Goal: Task Accomplishment & Management: Manage account settings

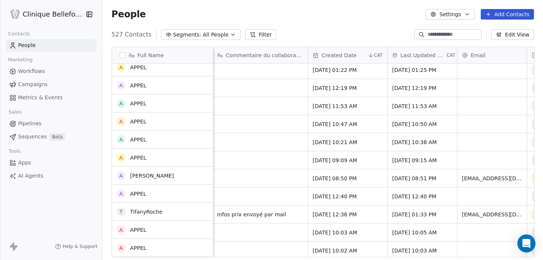
scroll to position [79, 0]
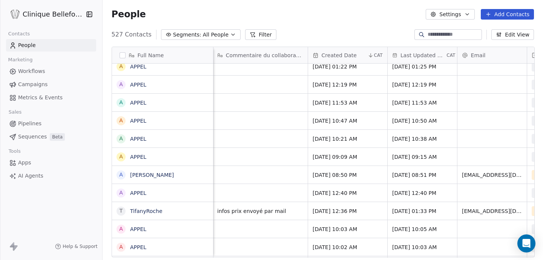
click at [245, 179] on div "grid" at bounding box center [260, 175] width 95 height 18
click at [235, 176] on div "grid" at bounding box center [260, 175] width 95 height 18
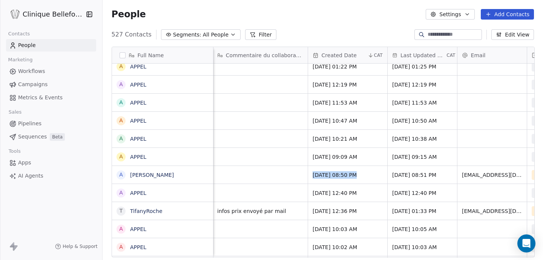
drag, startPoint x: 235, startPoint y: 176, endPoint x: 289, endPoint y: 176, distance: 53.9
click at [289, 176] on div "grid" at bounding box center [260, 175] width 95 height 18
click at [270, 176] on div "grid" at bounding box center [260, 175] width 95 height 18
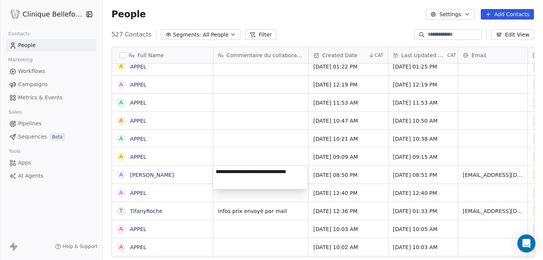
type textarea "**********"
click at [424, 198] on html "Clinique Bellefontaine Contacts People Marketing Workflows Campaigns Metrics & …" at bounding box center [271, 130] width 543 height 260
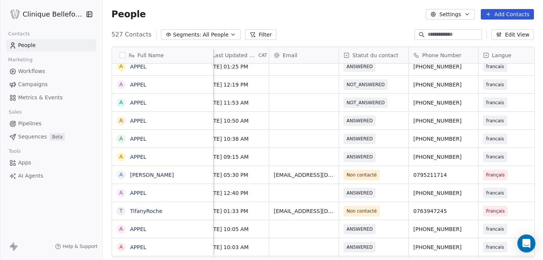
scroll to position [0, 199]
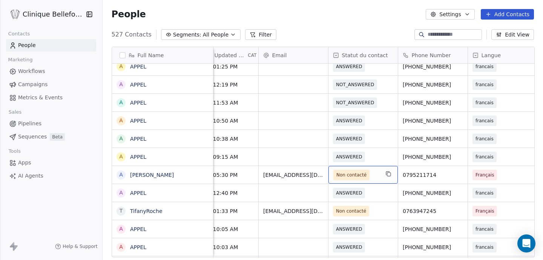
click at [386, 179] on div "Non contacté" at bounding box center [362, 175] width 69 height 18
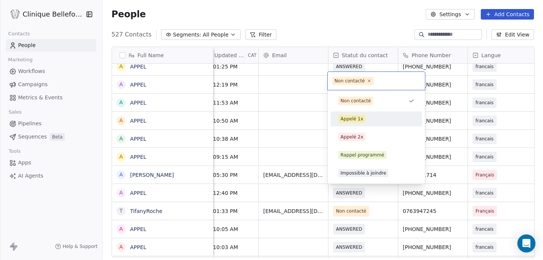
click at [355, 121] on div "Appelé 1x" at bounding box center [351, 119] width 23 height 7
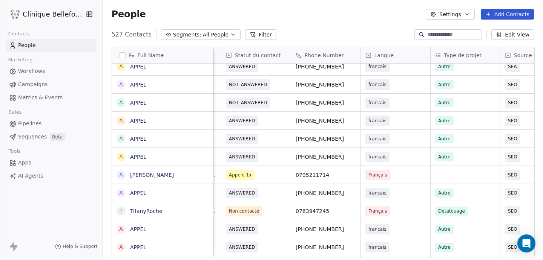
scroll to position [0, 309]
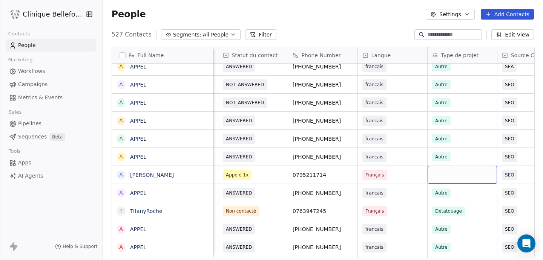
click at [442, 177] on div "grid" at bounding box center [461, 175] width 69 height 18
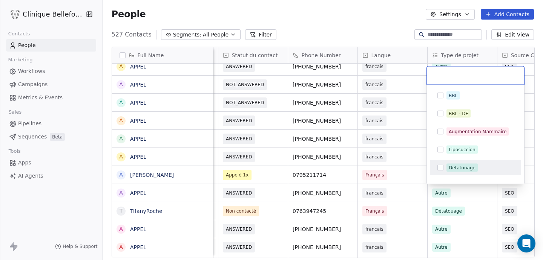
click at [440, 166] on button "Suggestions" at bounding box center [440, 168] width 6 height 6
click at [410, 172] on html "Clinique Bellefontaine Contacts People Marketing Workflows Campaigns Metrics & …" at bounding box center [271, 130] width 543 height 260
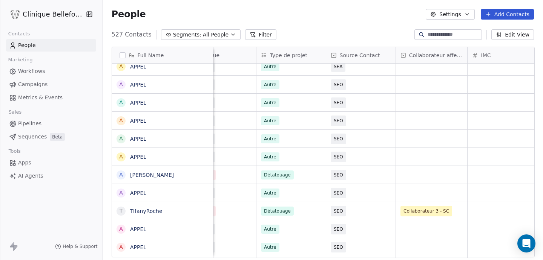
scroll to position [0, 484]
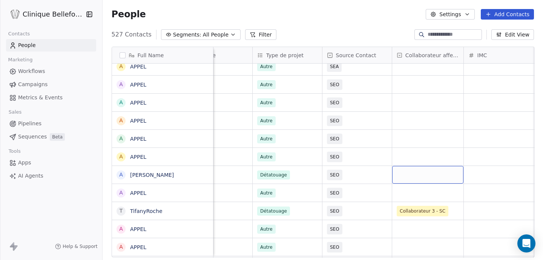
click at [421, 176] on div "grid" at bounding box center [427, 175] width 71 height 18
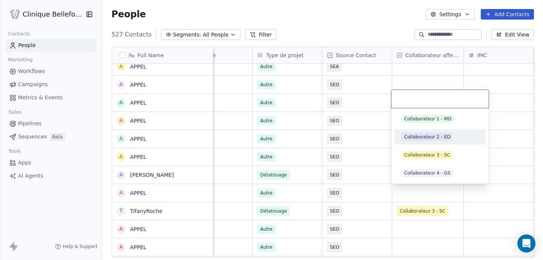
click at [438, 136] on div "Collaborateur 2 - ED" at bounding box center [427, 137] width 46 height 7
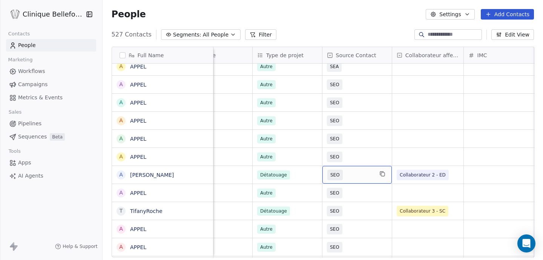
scroll to position [0, 0]
